Goal: Obtain resource: Download file/media

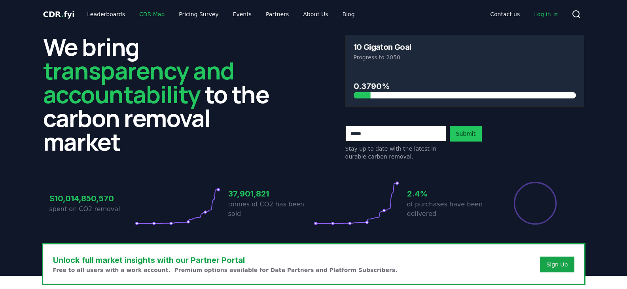
click at [150, 14] on link "CDR Map" at bounding box center [152, 14] width 38 height 14
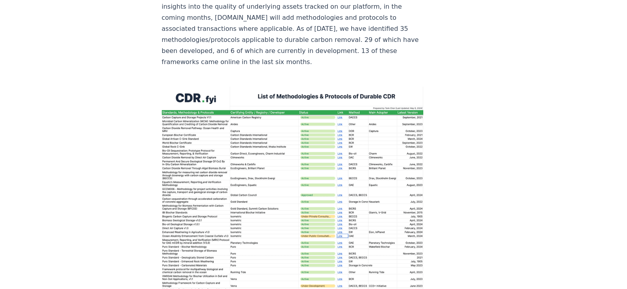
scroll to position [1147, 0]
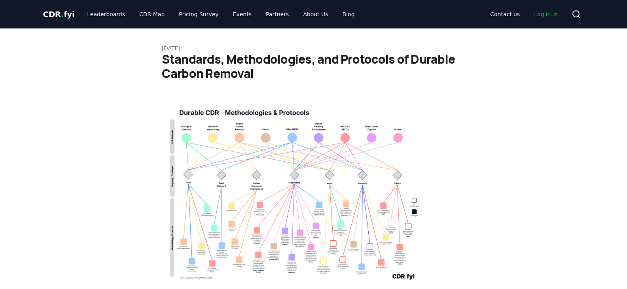
click at [221, 173] on img at bounding box center [293, 193] width 262 height 187
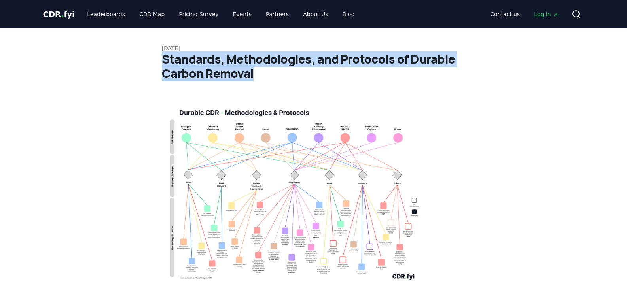
drag, startPoint x: 164, startPoint y: 61, endPoint x: 253, endPoint y: 70, distance: 89.1
click at [253, 70] on h1 "Standards, Methodologies, and Protocols of Durable Carbon Removal" at bounding box center [314, 66] width 304 height 28
copy h1 "Standards, Methodologies, and Protocols of Durable Carbon Removal"
click at [53, 15] on span "CDR . fyi" at bounding box center [59, 13] width 32 height 9
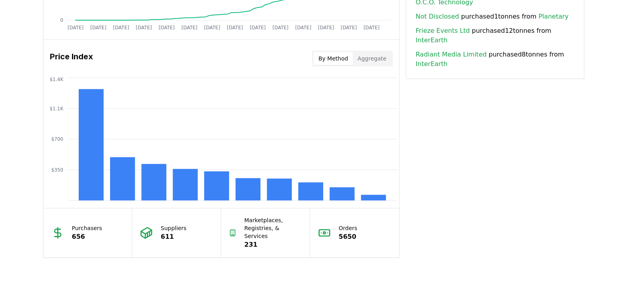
scroll to position [633, 0]
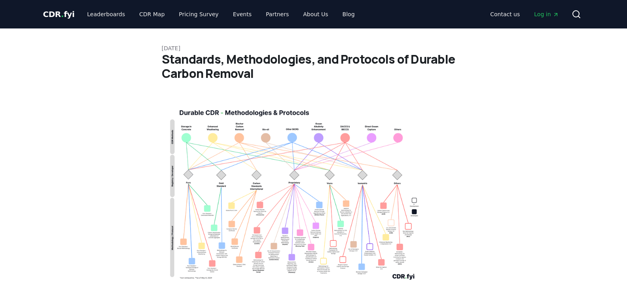
click at [288, 187] on img at bounding box center [293, 193] width 262 height 187
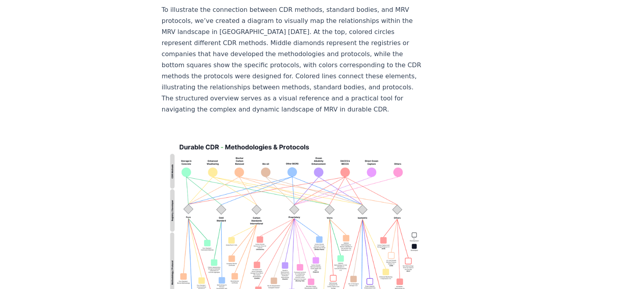
scroll to position [2018, 0]
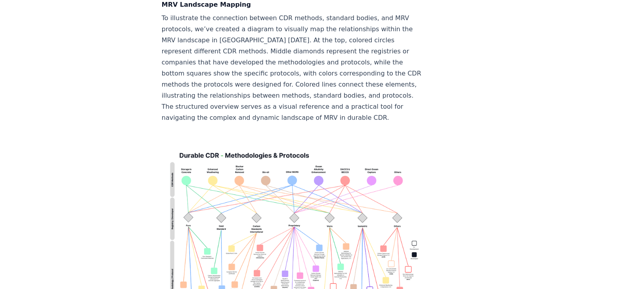
scroll to position [2587, 0]
